Goal: Information Seeking & Learning: Learn about a topic

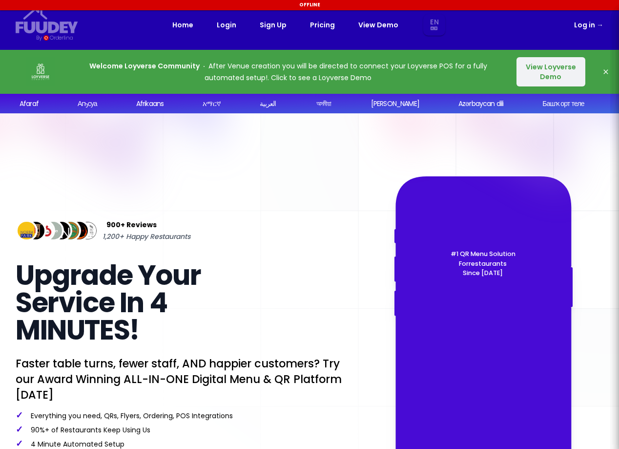
select select "en"
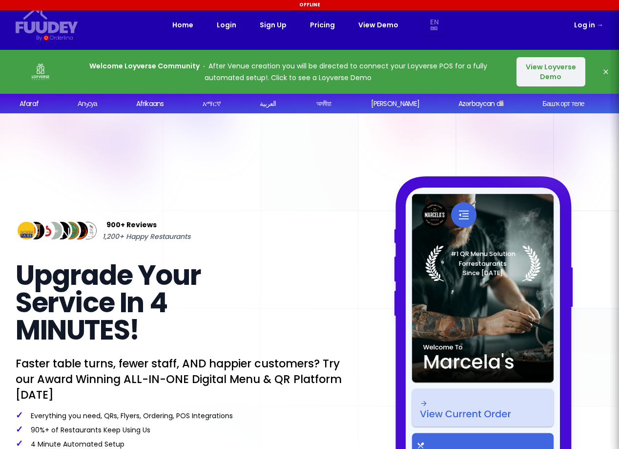
select select "en"
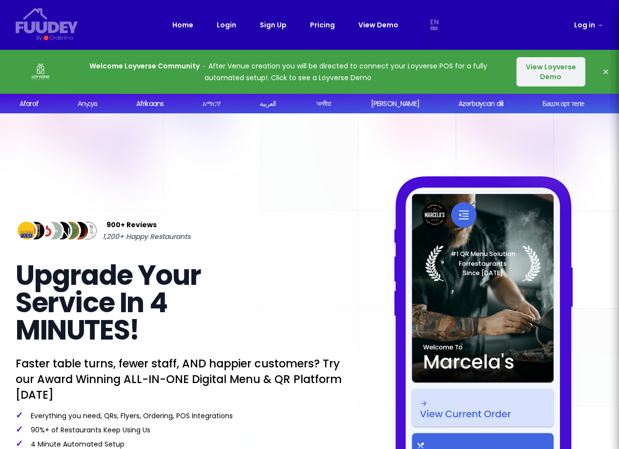
click at [372, 26] on link "View Demo" at bounding box center [378, 25] width 40 height 12
select select "en"
click at [557, 76] on button "View Loyverse Demo" at bounding box center [551, 71] width 69 height 29
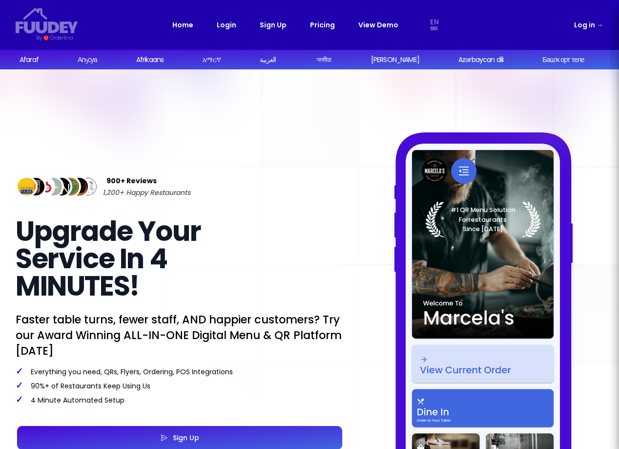
select select "en"
click at [325, 25] on link "Pricing" at bounding box center [322, 25] width 25 height 12
select select "en"
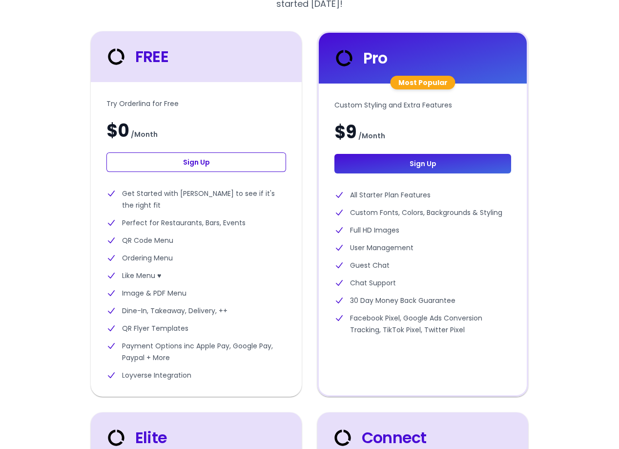
scroll to position [176, 0]
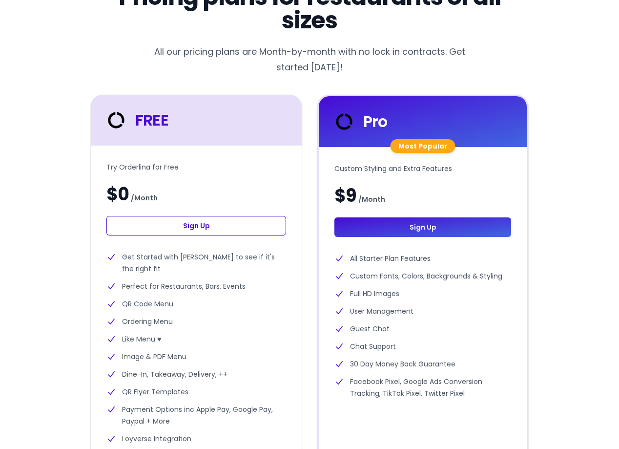
click at [71, 214] on div "Pricing plans for restaurants of all sizes All our pricing plans are Month-by-m…" at bounding box center [310, 380] width 588 height 791
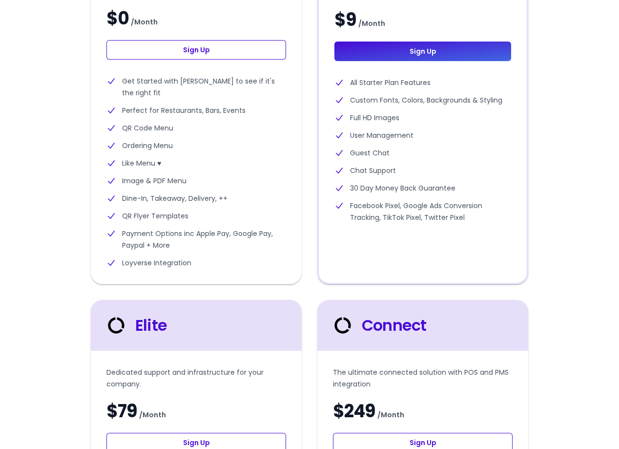
scroll to position [0, 0]
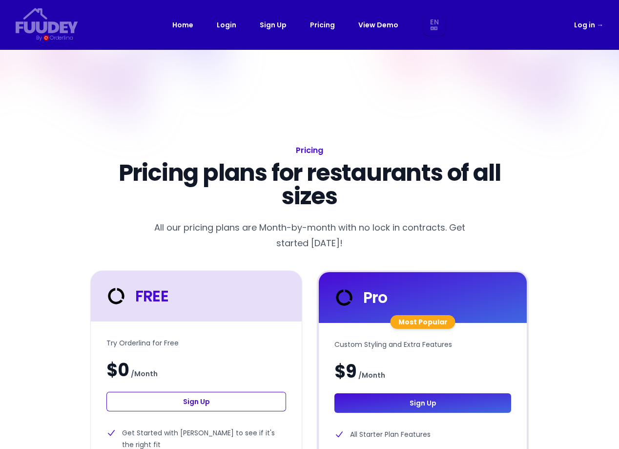
click at [373, 20] on link "View Demo" at bounding box center [378, 25] width 40 height 12
select select "en"
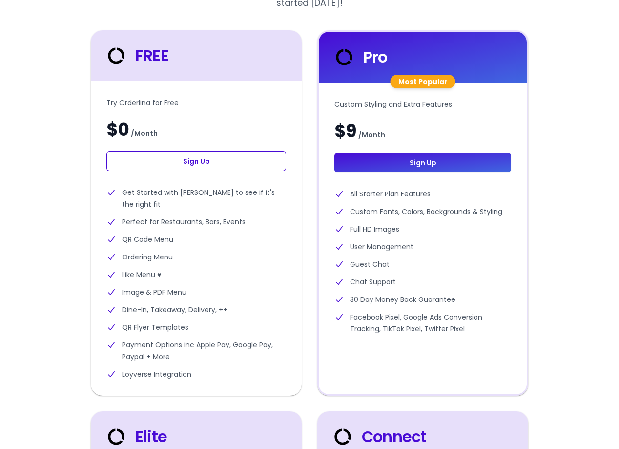
scroll to position [264, 0]
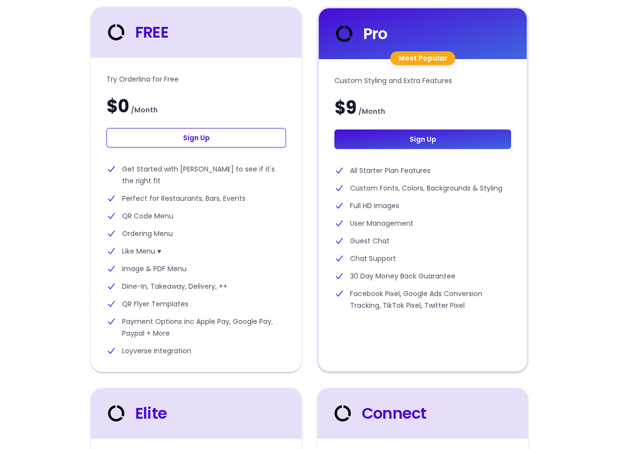
click at [208, 249] on li "Like Menu ♥" at bounding box center [196, 251] width 180 height 12
click at [66, 249] on div "Pricing plans for restaurants of all sizes All our pricing plans are Month-by-m…" at bounding box center [310, 292] width 588 height 791
select select "en"
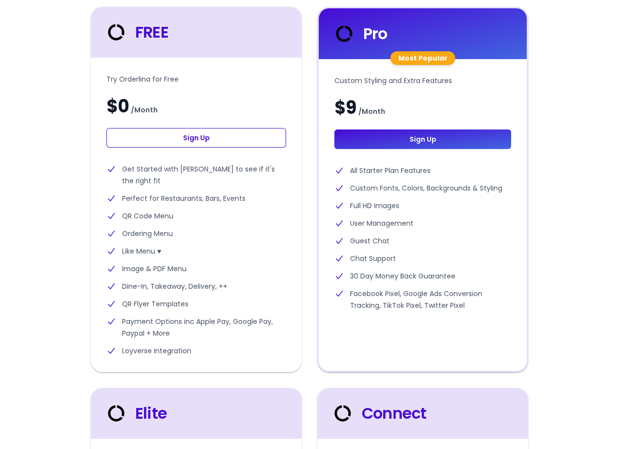
select select "en"
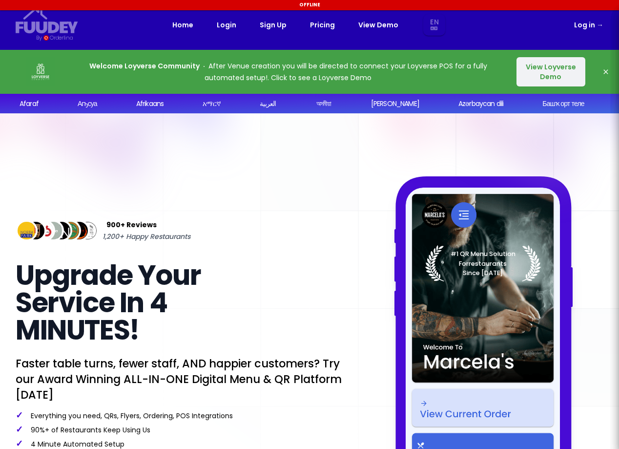
select select "en"
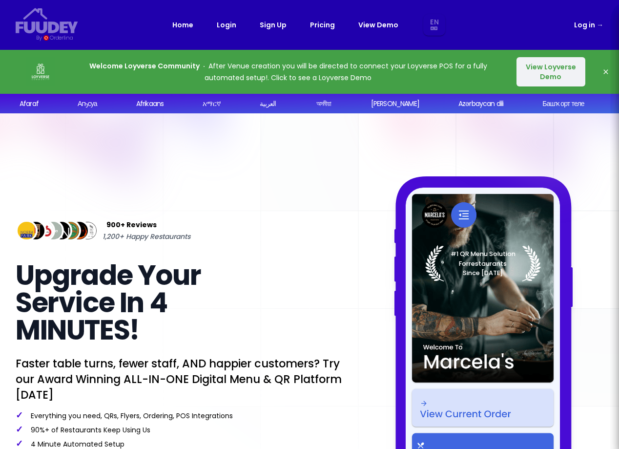
select select "en"
